Goal: Communication & Community: Answer question/provide support

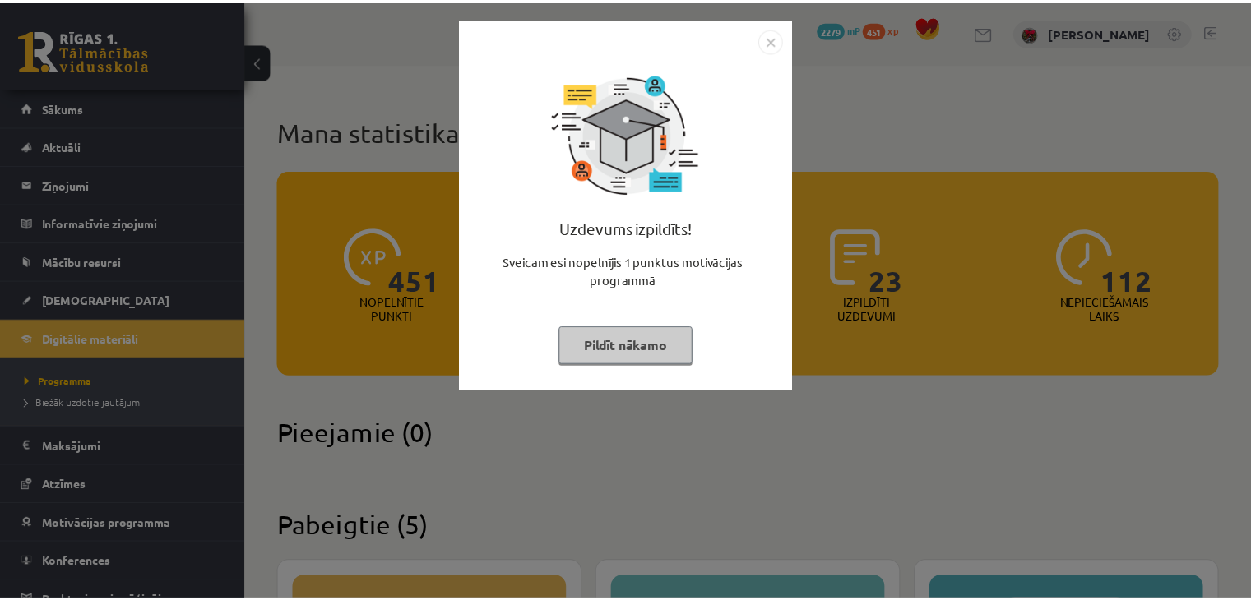
scroll to position [987, 0]
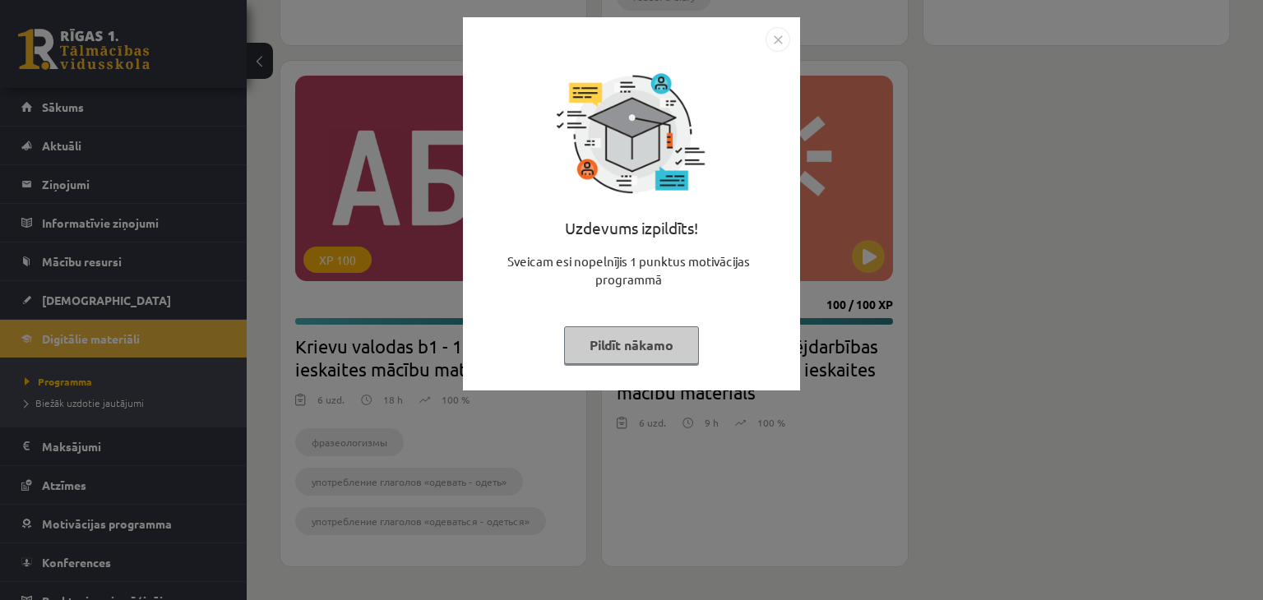
click at [619, 353] on button "Pildīt nākamo" at bounding box center [631, 345] width 135 height 38
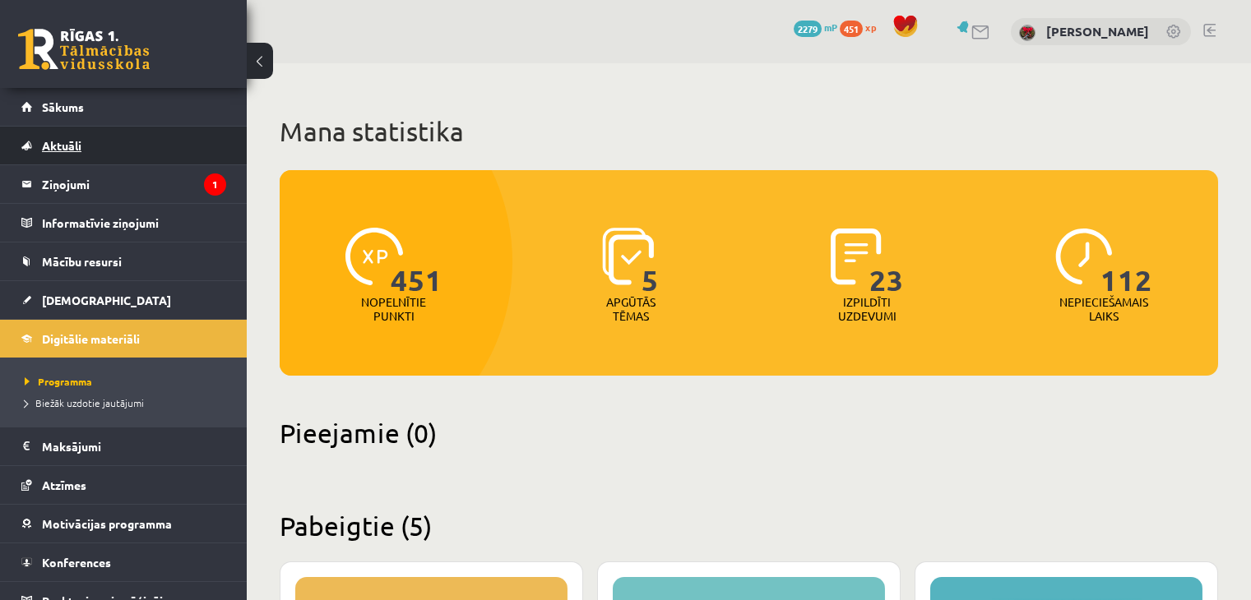
scroll to position [987, 0]
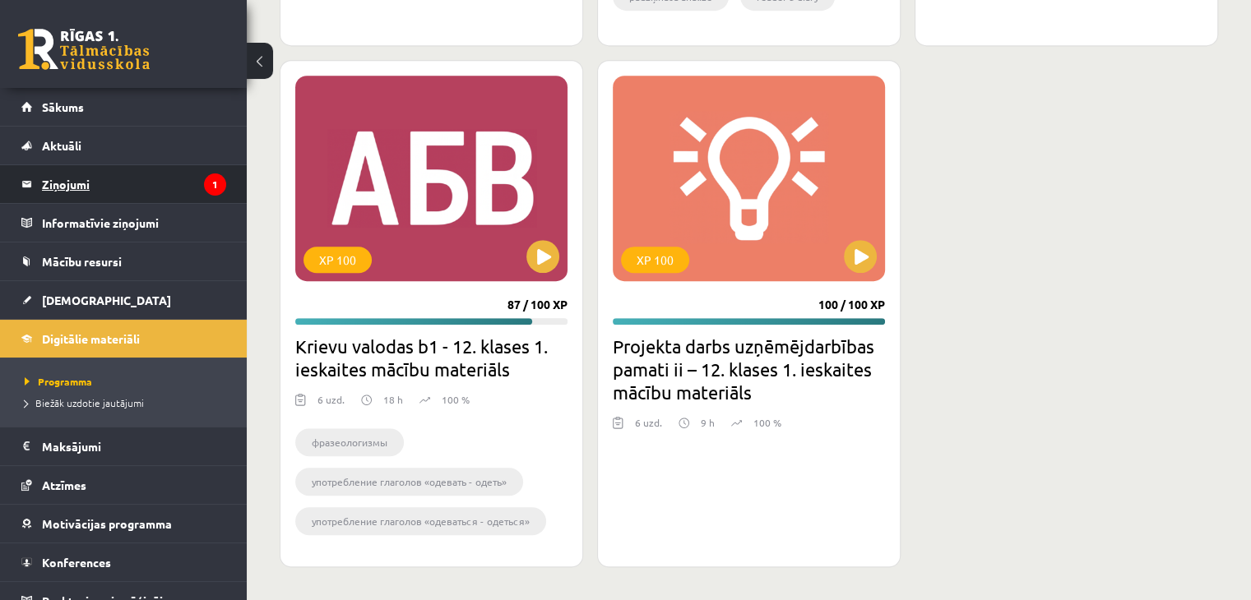
click at [95, 181] on legend "Ziņojumi 1" at bounding box center [134, 184] width 184 height 38
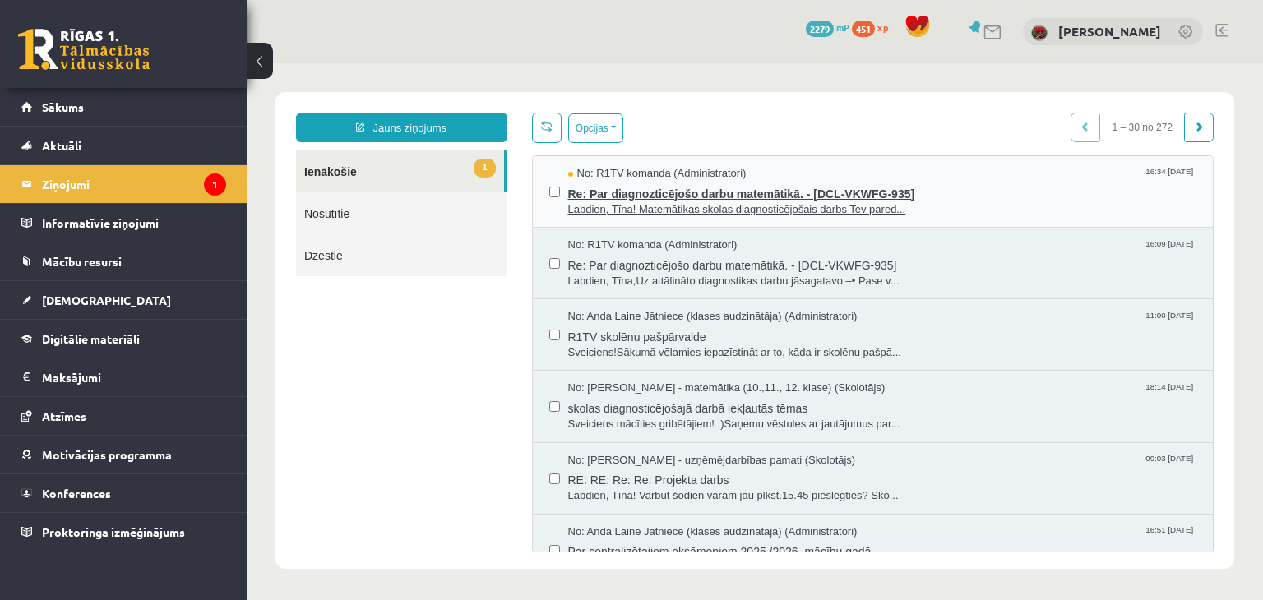
click at [624, 197] on span "Re: Par diagnozticējošo darbu matemātikā. - [DCL-VKWFG-935]" at bounding box center [882, 192] width 629 height 21
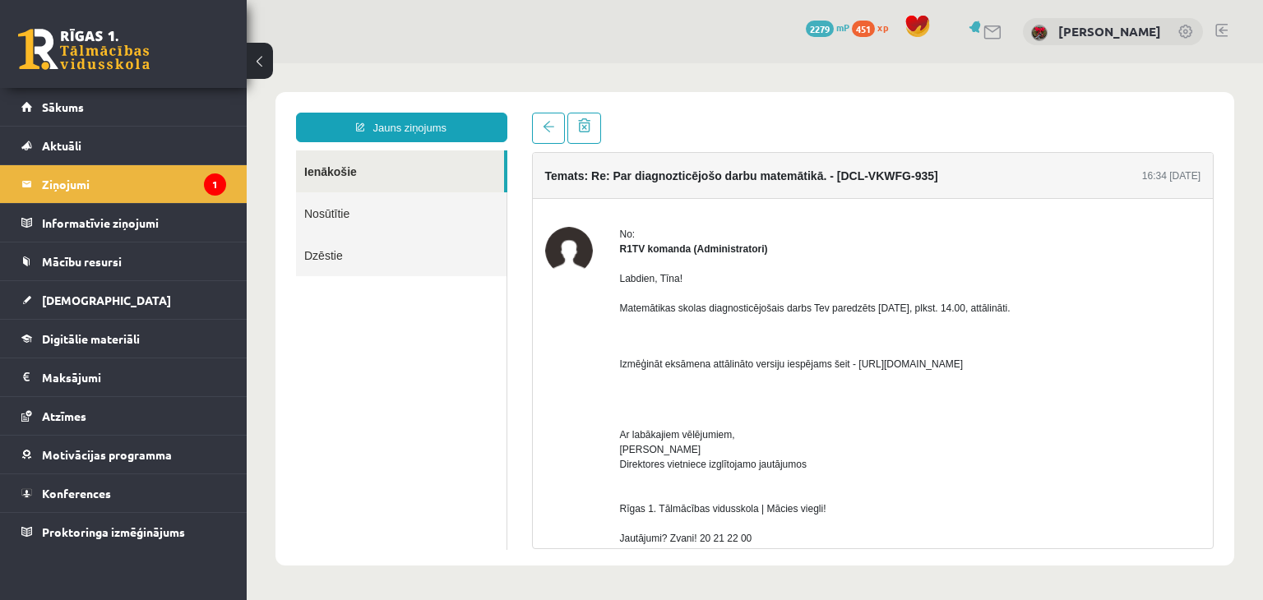
drag, startPoint x: 856, startPoint y: 363, endPoint x: 990, endPoint y: 368, distance: 134.1
click at [990, 368] on p "Izmēģināt eksāmena attālināto versiju iespējams šeit - https://eskola.r1tv.lv/p…" at bounding box center [910, 364] width 581 height 15
copy p "https://eskola.r1tv.lv/proctoring"
click at [25, 104] on link "Sākums" at bounding box center [123, 107] width 205 height 38
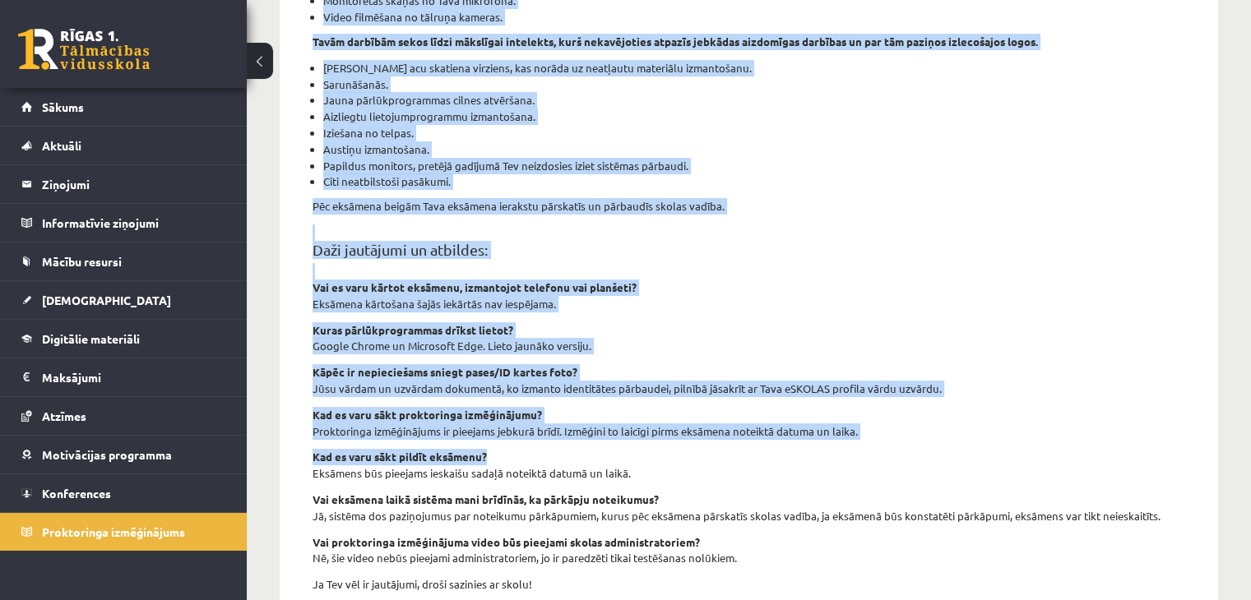
scroll to position [568, 0]
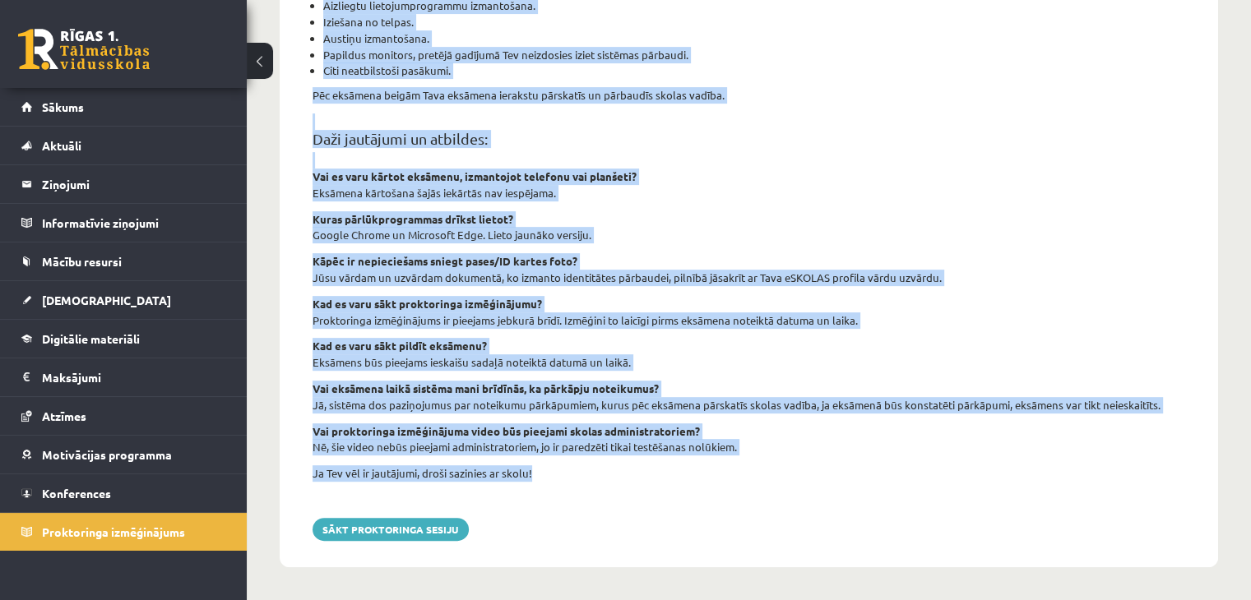
drag, startPoint x: 313, startPoint y: 94, endPoint x: 604, endPoint y: 483, distance: 485.8
click at [604, 483] on div "Proktoringa izmēģinājums šajā sadaļā tev ir iespēja izmēģināt tiešsaistes eksām…" at bounding box center [749, 74] width 938 height 985
copy div "Proktoringa izmēģinājums šajā sadaļā tev ir iespēja izmēģināt tiešsaistes eksām…"
click at [807, 331] on div "šajā sadaļā tev ir iespēja izmēģināt tiešsaistes eksāmena funkcionalitāti un pā…" at bounding box center [748, 81] width 897 height 853
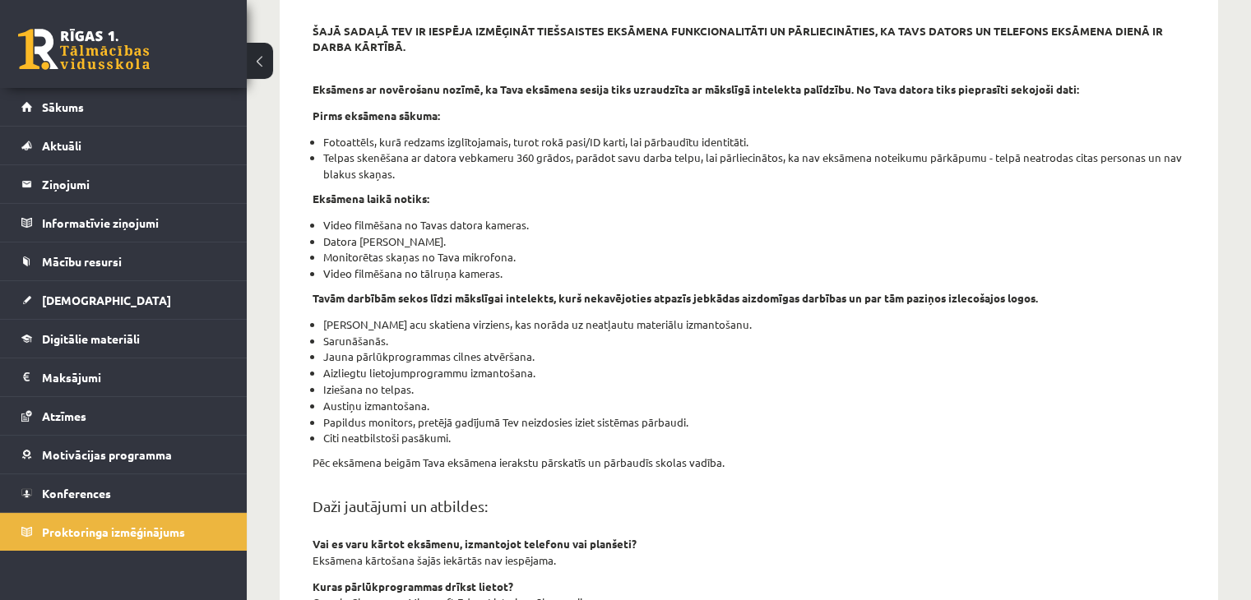
scroll to position [0, 0]
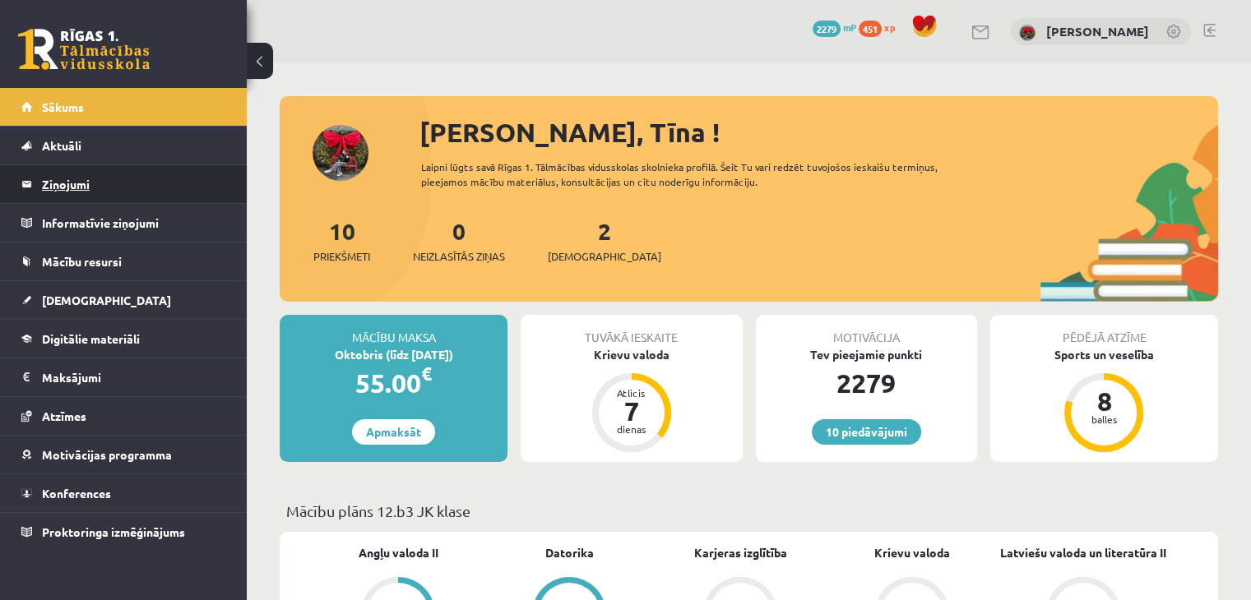
click at [72, 183] on legend "Ziņojumi 0" at bounding box center [134, 184] width 184 height 38
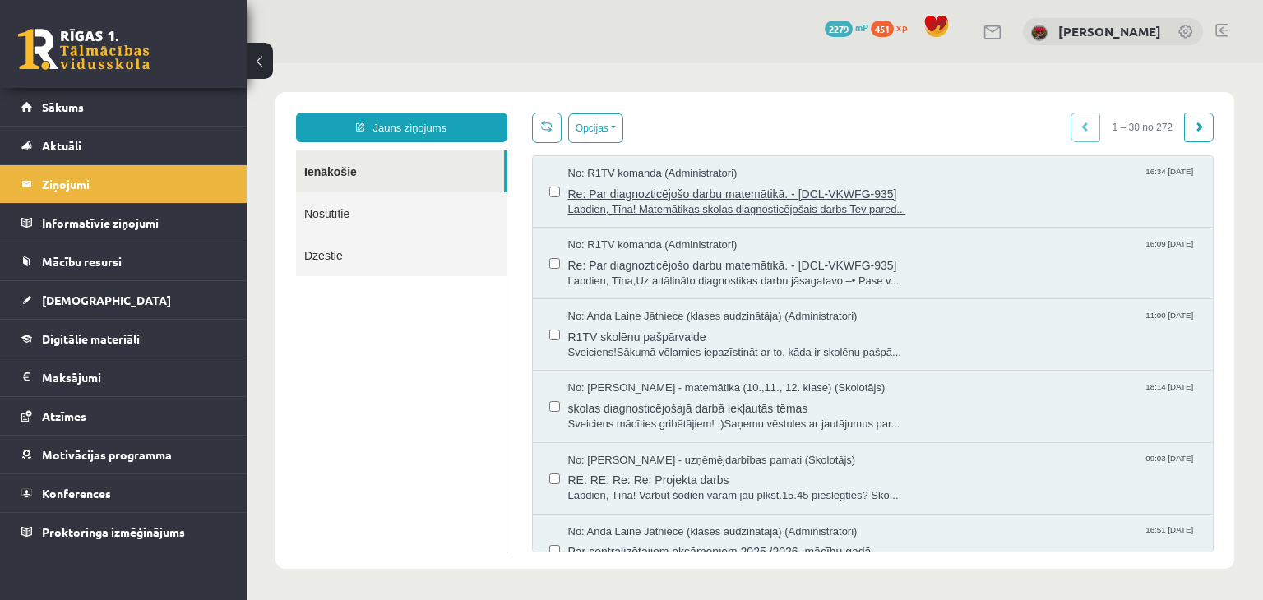
click at [761, 207] on span "Labdien, Tīna! Matemātikas skolas diagnosticējošais darbs Tev pared..." at bounding box center [882, 210] width 629 height 16
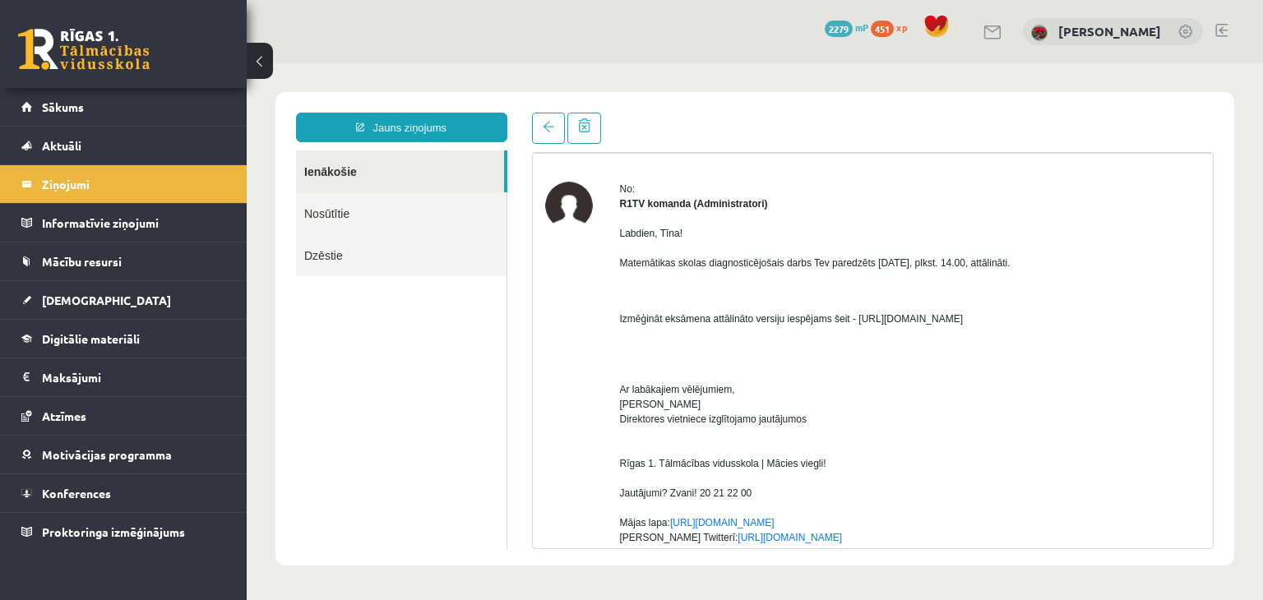
scroll to position [164, 0]
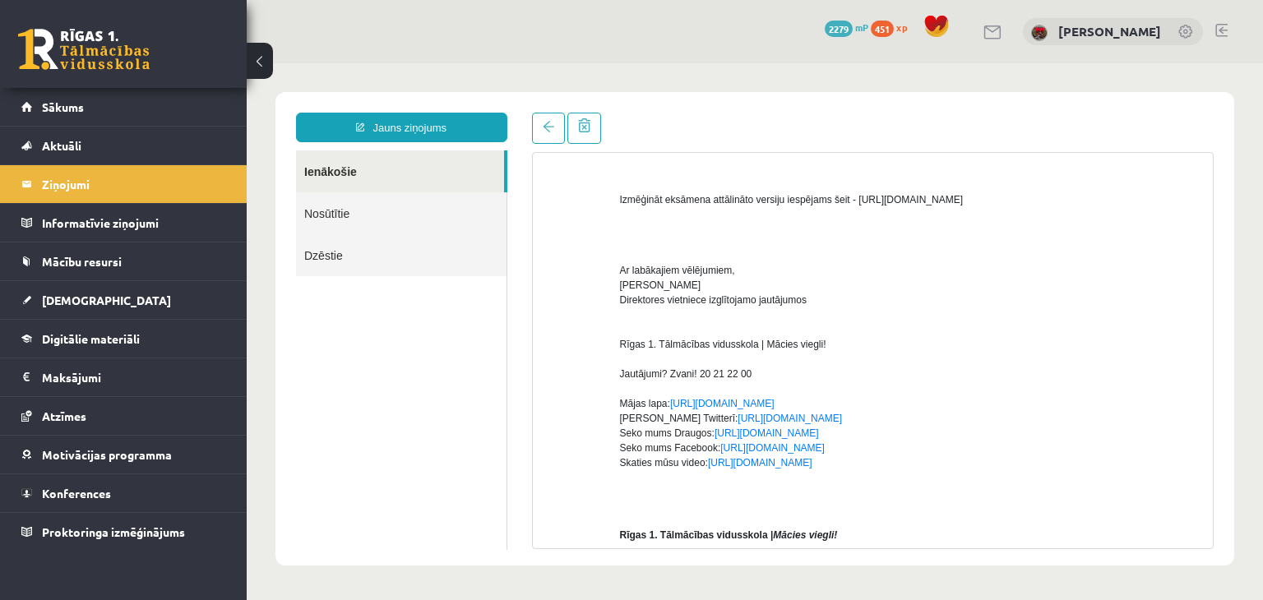
drag, startPoint x: 857, startPoint y: 200, endPoint x: 1000, endPoint y: 197, distance: 143.1
click at [1000, 197] on p "Izmēģināt eksāmena attālināto versiju iespējams šeit - https://eskola.r1tv.lv/p…" at bounding box center [910, 199] width 581 height 15
copy p "https://eskola.r1tv.lv/proctoring"
click at [875, 375] on p "Ar labākajiem vēlējumiem, Līga Bite Direktores vietniece izglītojamo jautājumos…" at bounding box center [910, 374] width 581 height 252
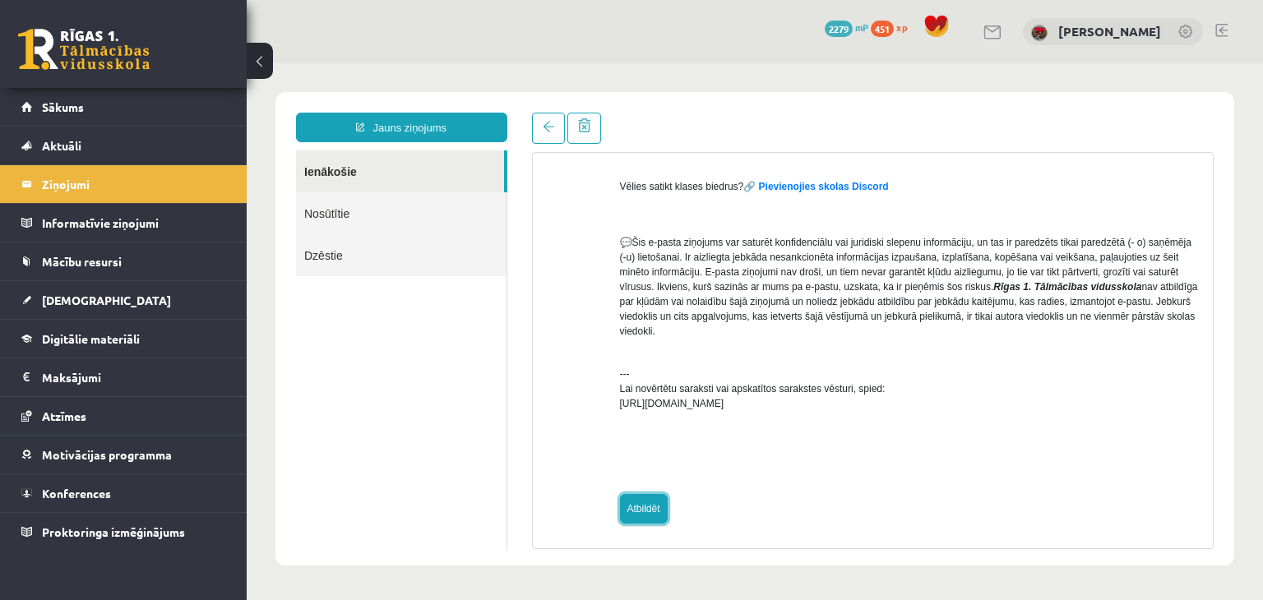
click at [639, 507] on link "Atbildēt" at bounding box center [644, 509] width 48 height 30
type input "**********"
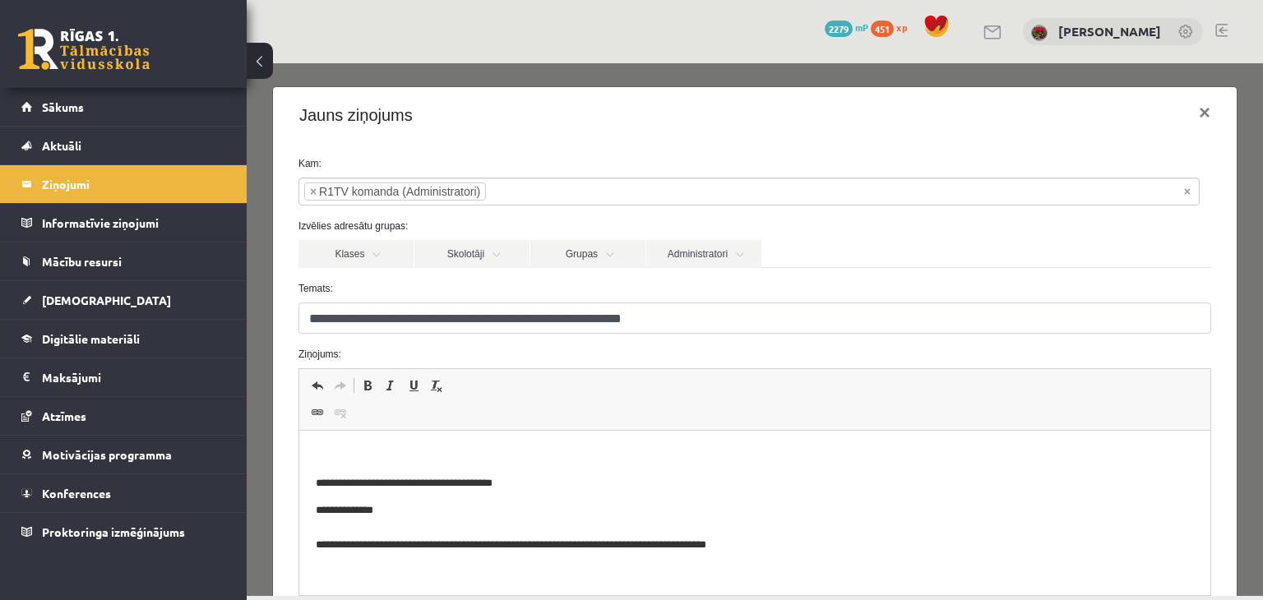
click at [553, 460] on p "Editor, wiswyg-editor-47433997824200-1760000331-895" at bounding box center [754, 455] width 878 height 17
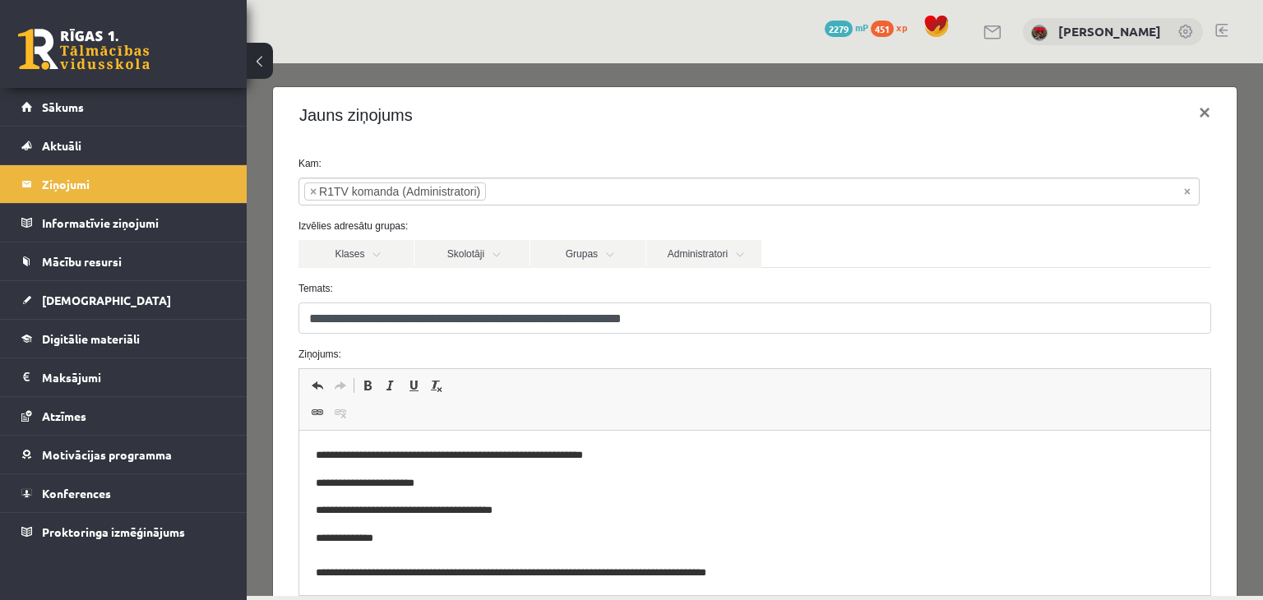
click at [641, 451] on p "**********" at bounding box center [742, 455] width 854 height 17
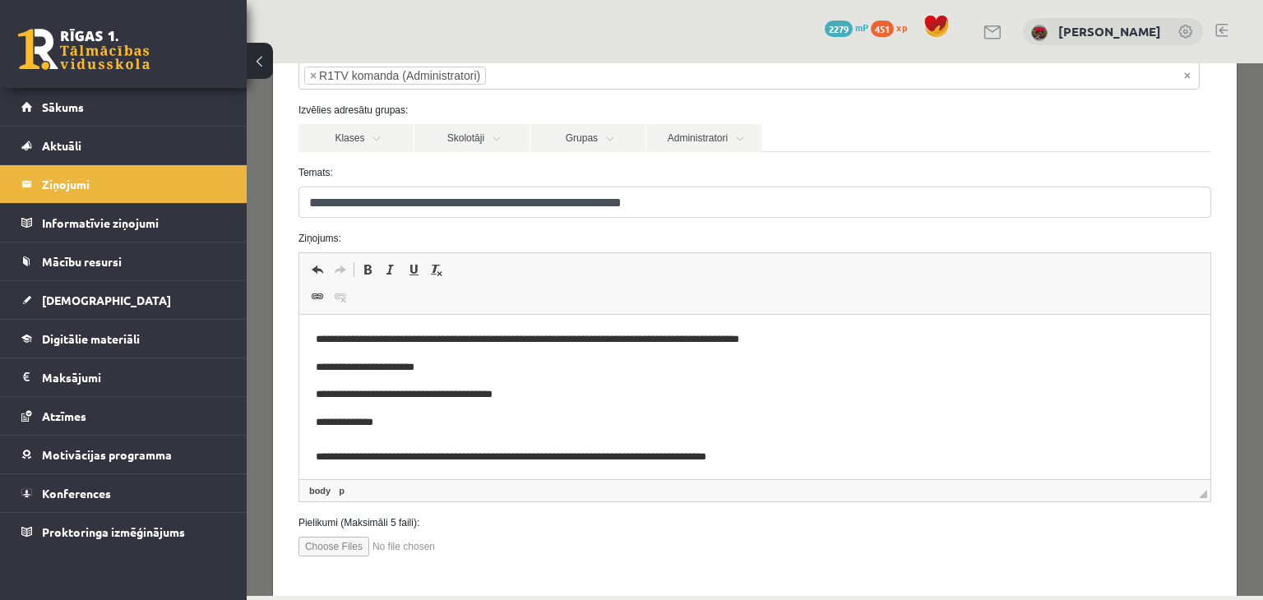
scroll to position [192, 0]
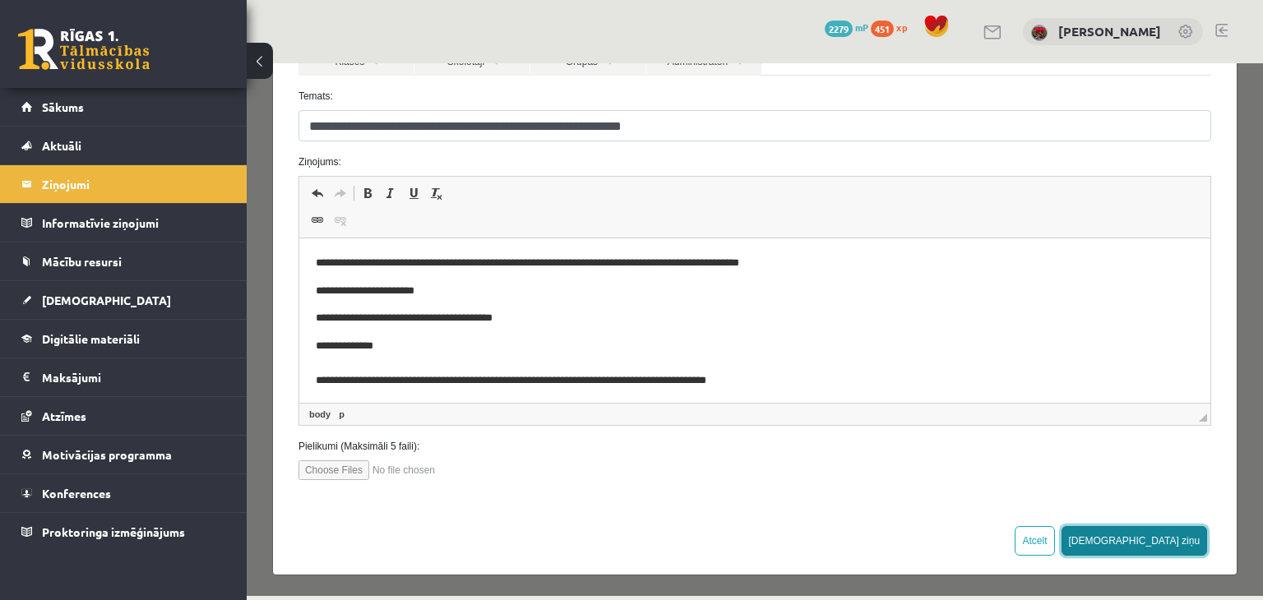
click at [1191, 543] on button "Sūtīt ziņu" at bounding box center [1135, 541] width 146 height 30
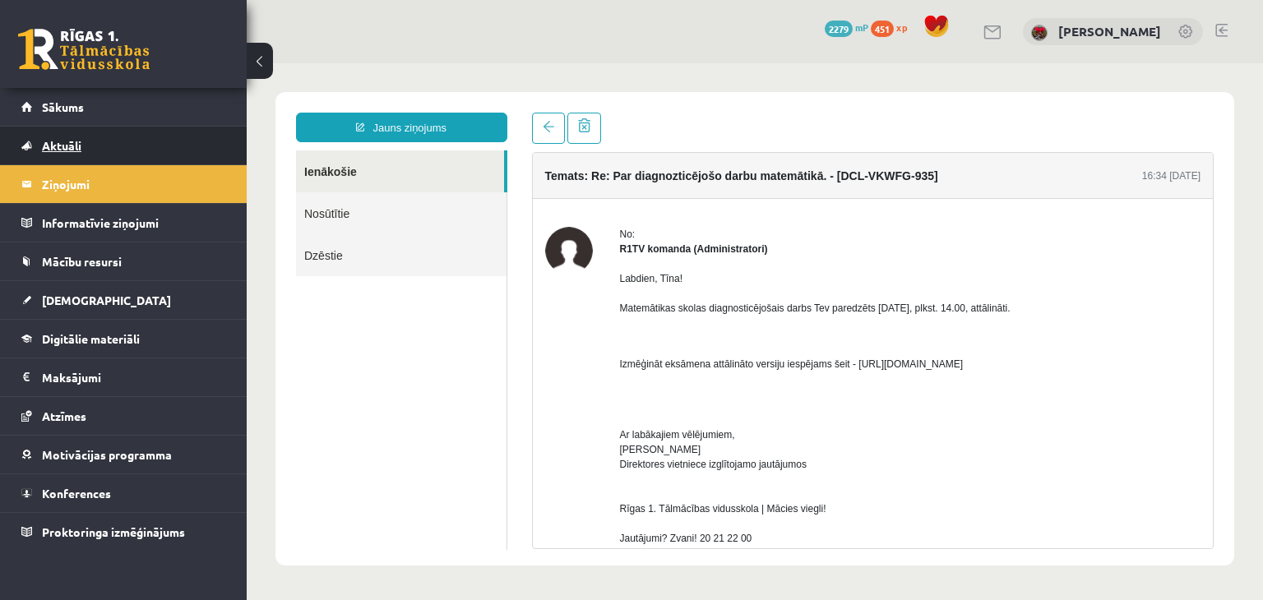
scroll to position [0, 0]
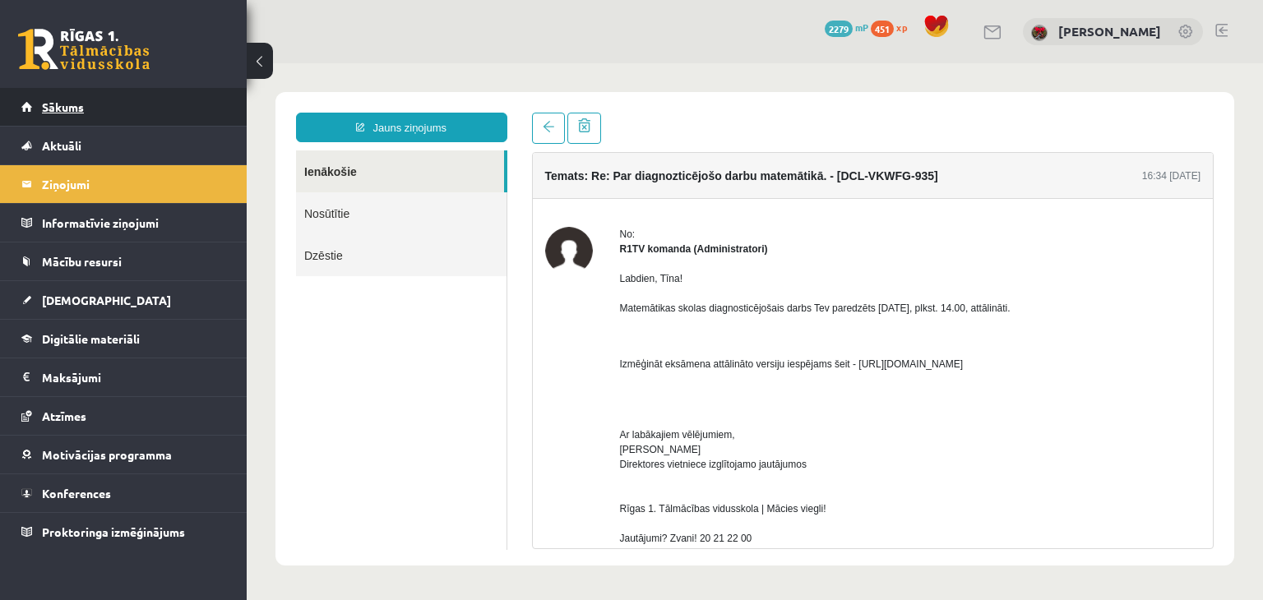
click at [62, 109] on span "Sākums" at bounding box center [63, 106] width 42 height 15
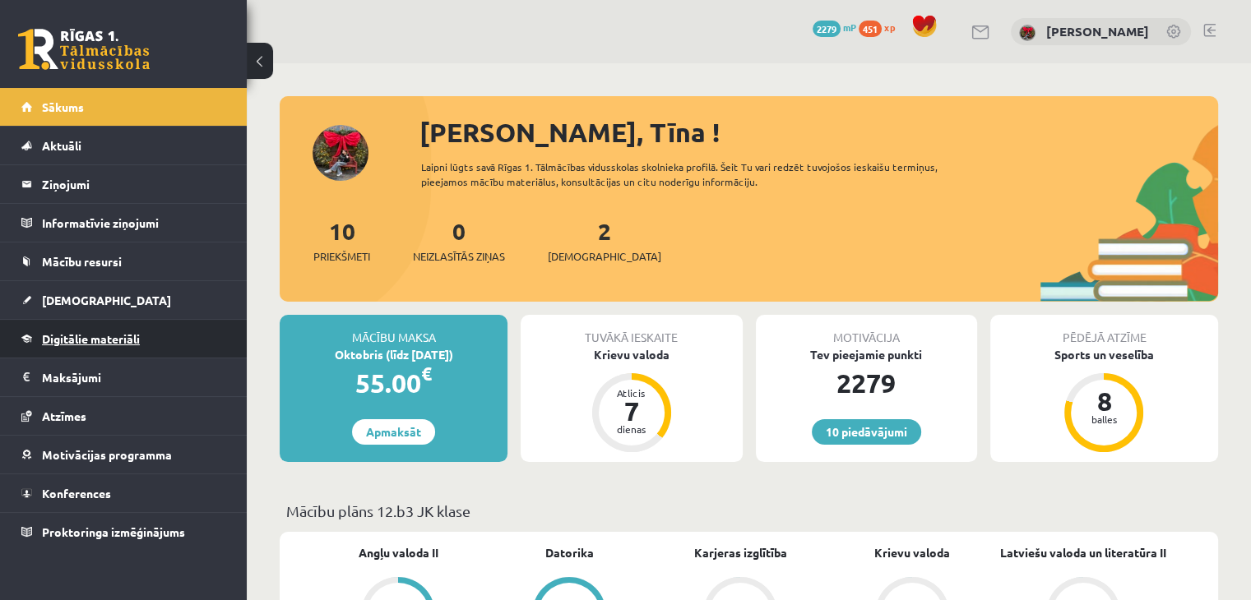
click at [79, 332] on span "Digitālie materiāli" at bounding box center [91, 338] width 98 height 15
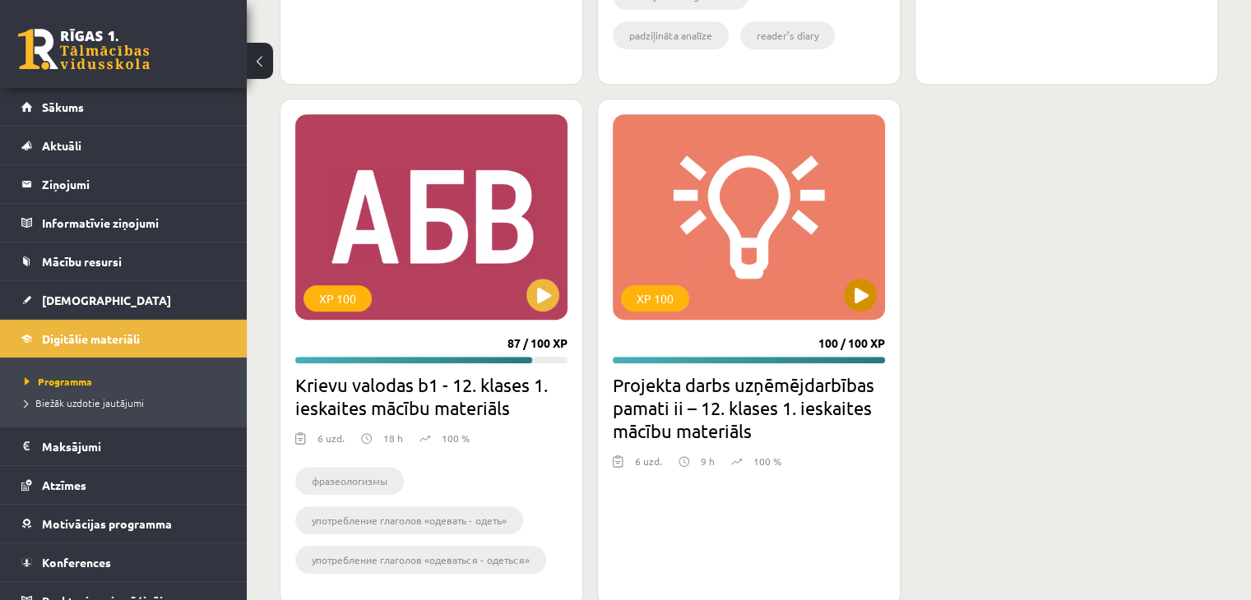
scroll to position [987, 0]
